Goal: Navigation & Orientation: Find specific page/section

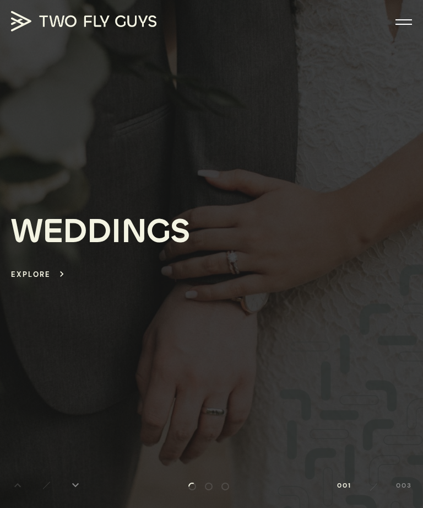
click at [50, 274] on div "Explore" at bounding box center [31, 273] width 40 height 13
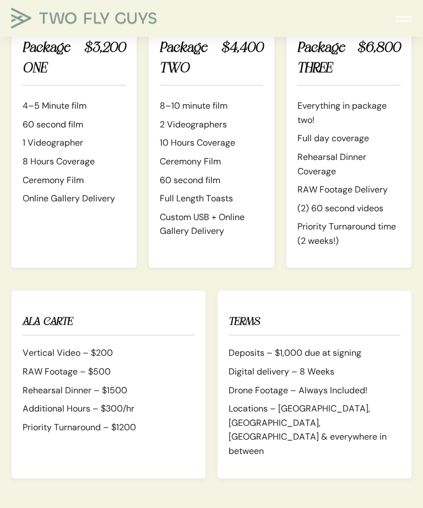
scroll to position [1716, 0]
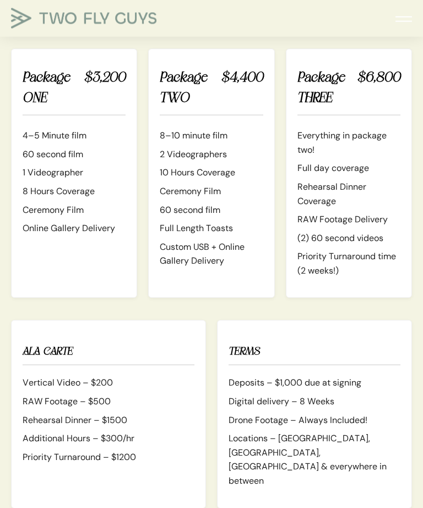
click at [30, 24] on img at bounding box center [83, 18] width 145 height 20
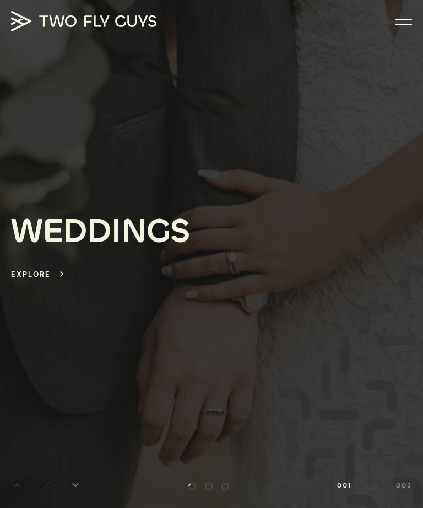
click at [408, 18] on div at bounding box center [404, 22] width 17 height 11
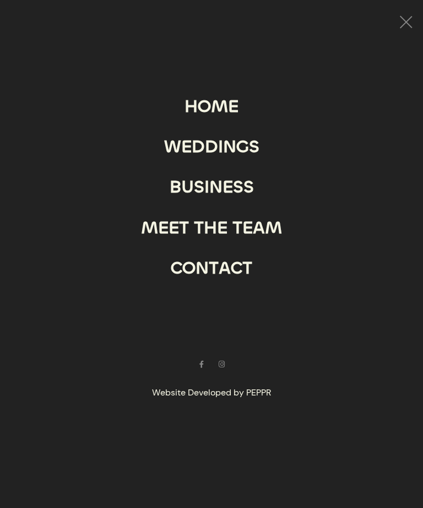
click at [249, 161] on div "G" at bounding box center [242, 146] width 13 height 31
